Goal: Task Accomplishment & Management: Use online tool/utility

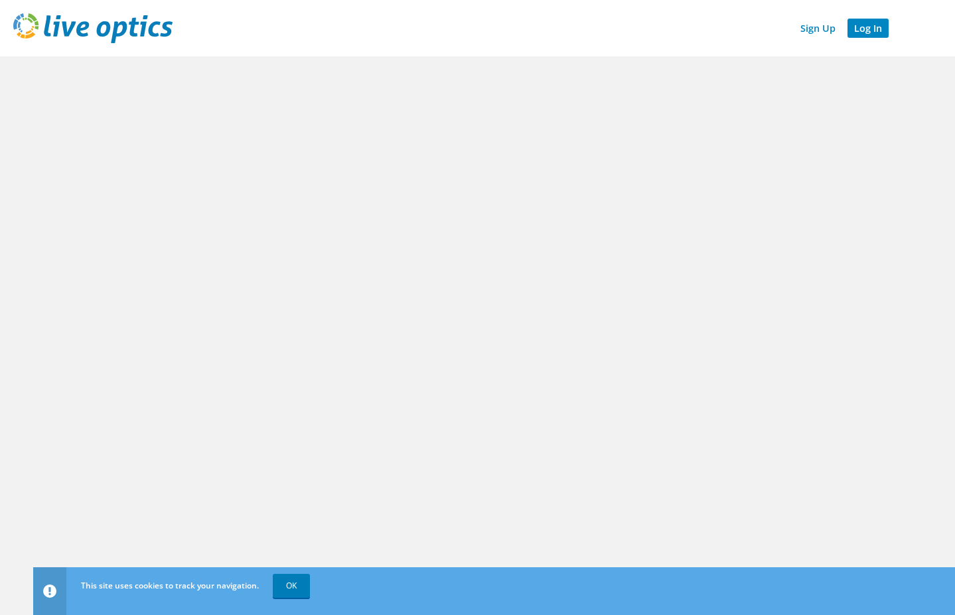
click at [600, 33] on link "Log In" at bounding box center [867, 28] width 41 height 19
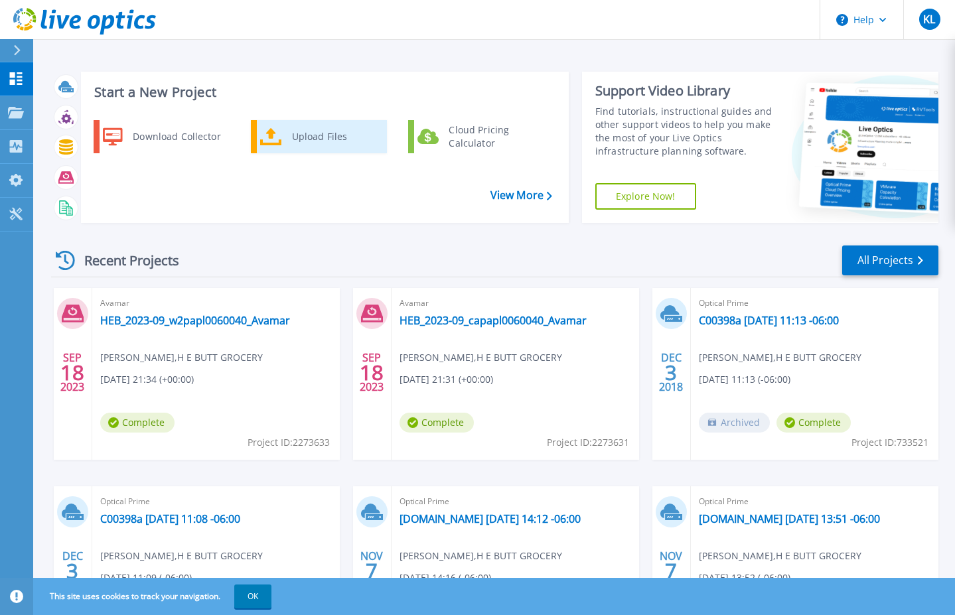
click at [310, 137] on div "Upload Files" at bounding box center [334, 136] width 98 height 27
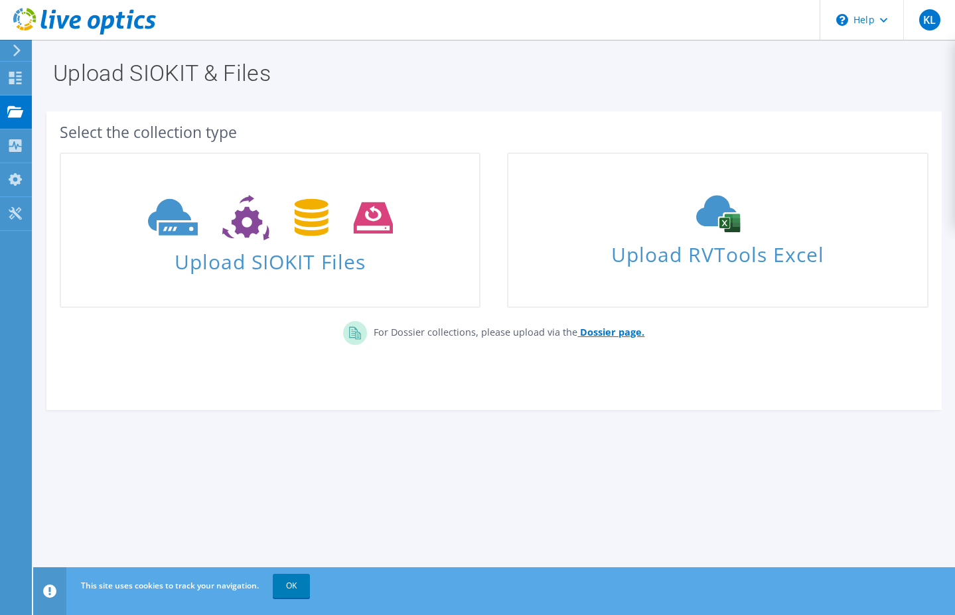
click at [598, 335] on b "Dossier page." at bounding box center [612, 332] width 64 height 13
